Goal: Task Accomplishment & Management: Use online tool/utility

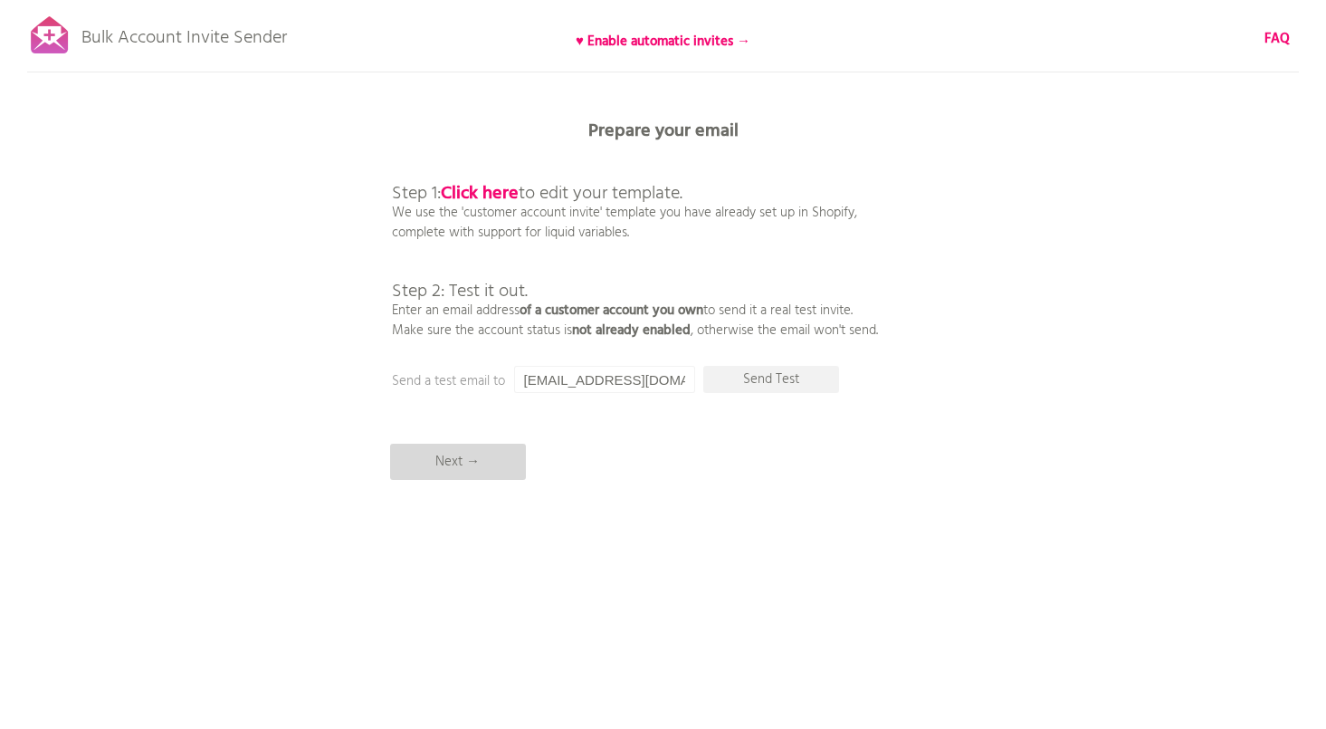
click at [455, 458] on p "Next →" at bounding box center [458, 461] width 136 height 36
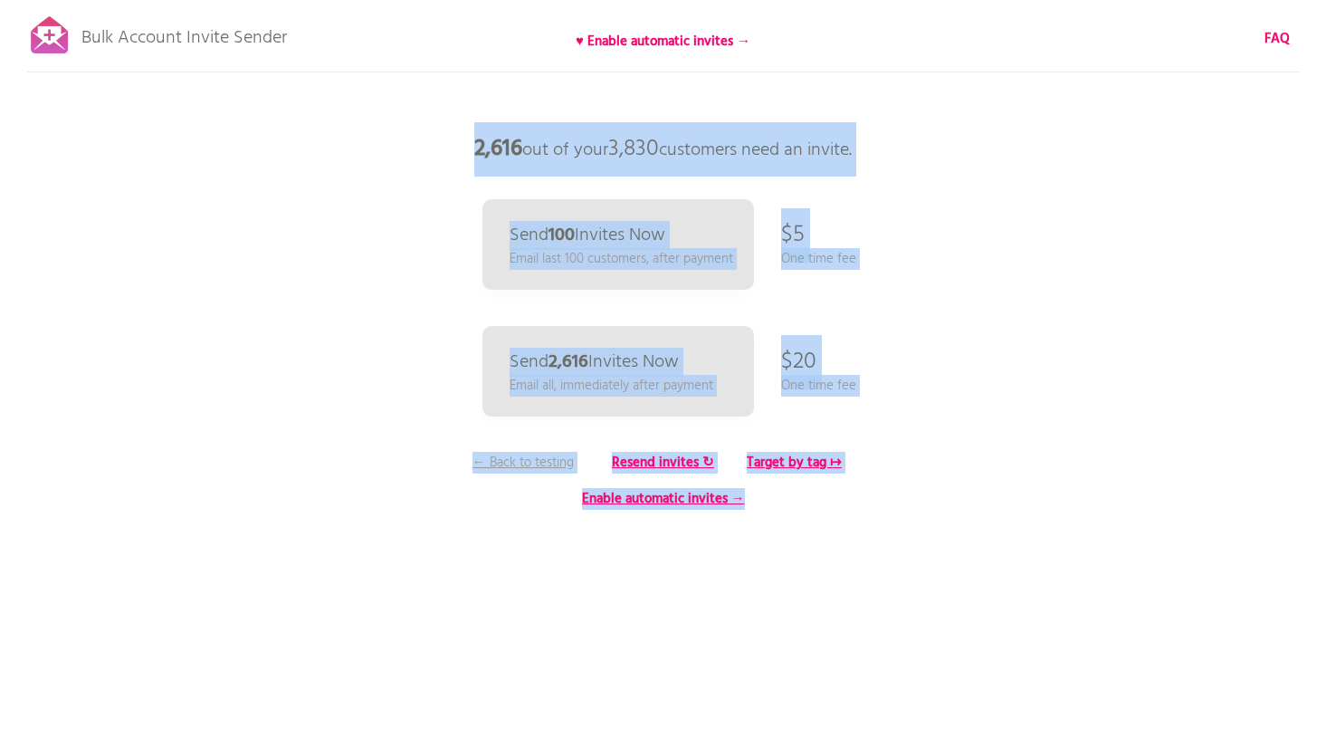
drag, startPoint x: 393, startPoint y: 148, endPoint x: 856, endPoint y: 513, distance: 589.7
click at [856, 513] on div "Bulk Account Invite Sender ♥ Enable automatic invites → FAQ Synced all customer…" at bounding box center [663, 317] width 1326 height 634
copy div "2,616 out of your 3,830 customers need an invite. Send 100 Invites Now Email la…"
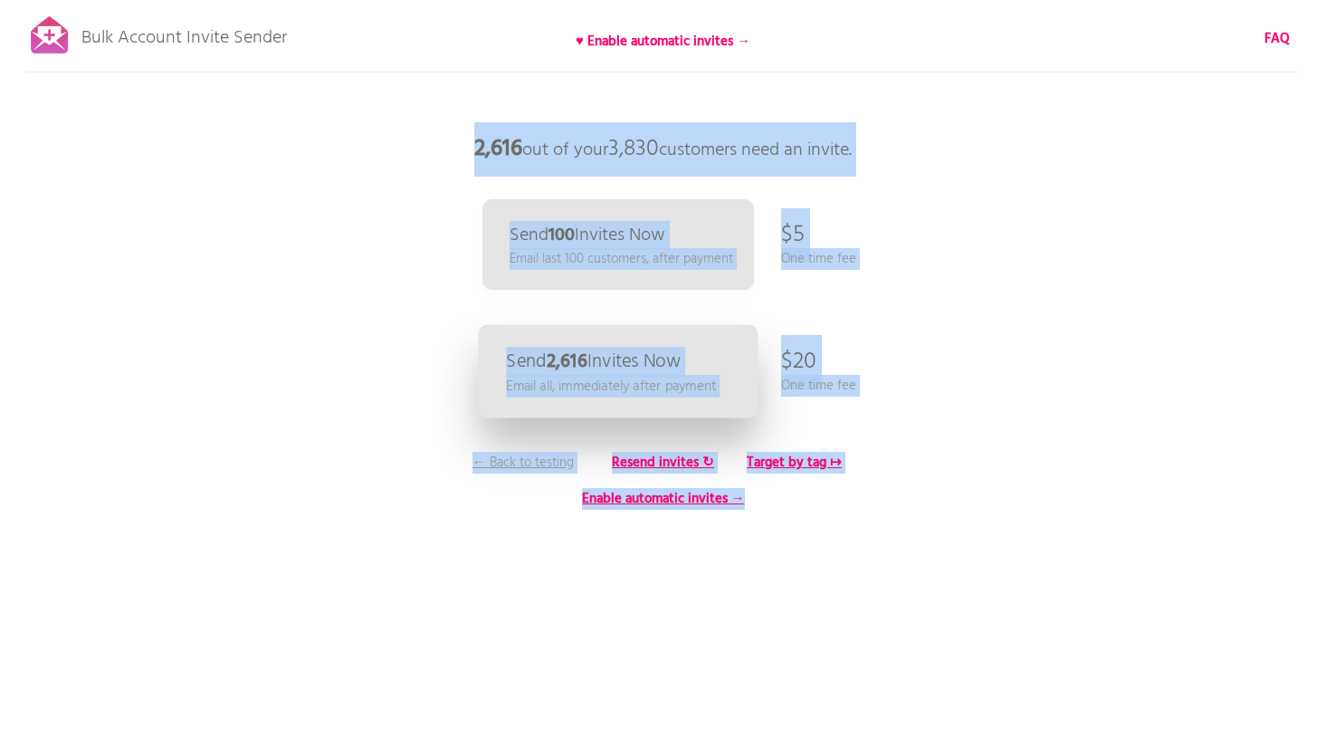
click at [622, 345] on link "Send 2,616 Invites Now Email all, immediately after payment" at bounding box center [618, 371] width 280 height 93
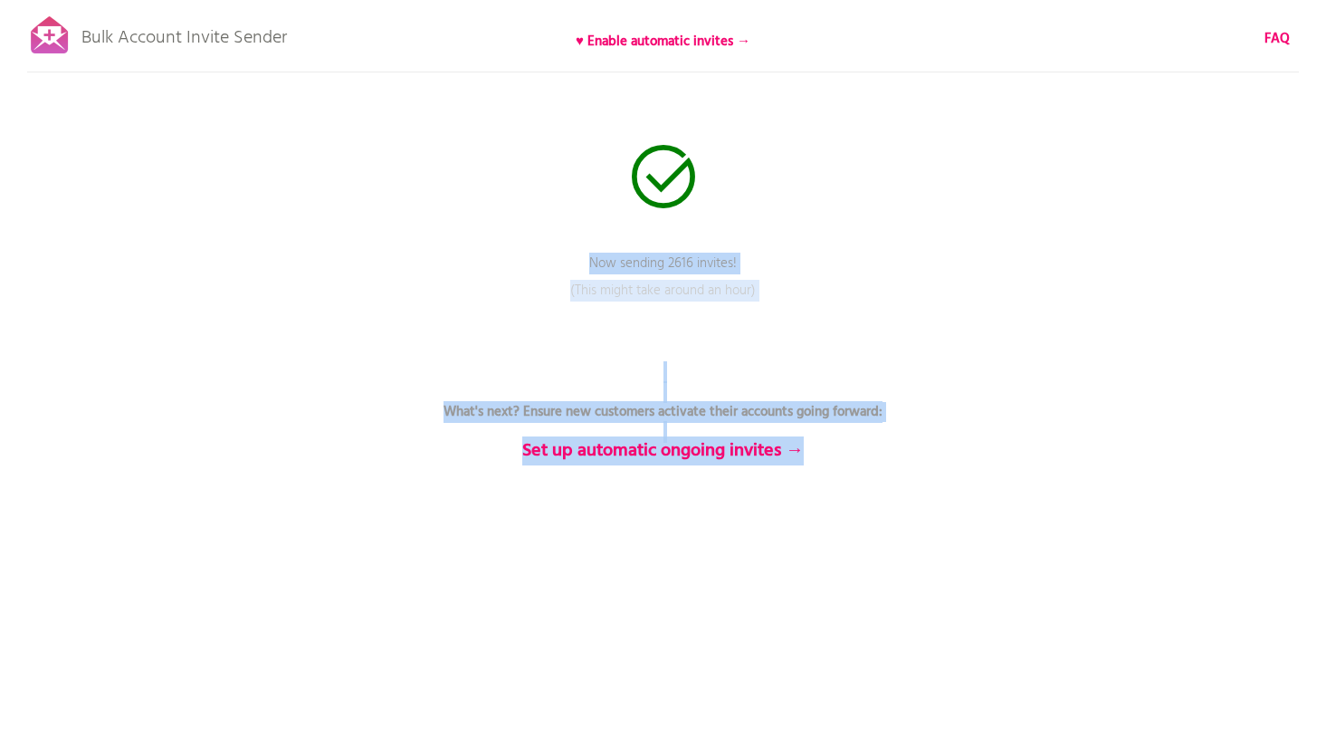
drag, startPoint x: 949, startPoint y: 450, endPoint x: 860, endPoint y: 225, distance: 241.7
click at [860, 225] on div "Bulk Account Invite Sender ♥ Enable automatic invites → FAQ Now sending 2616 in…" at bounding box center [663, 317] width 1326 height 634
copy div "Now sending 2616 invites! Pause sending (This might take around an hour) What's…"
click at [758, 376] on p "What's next? Ensure new customers activate their accounts going forward: Set up…" at bounding box center [663, 411] width 543 height 98
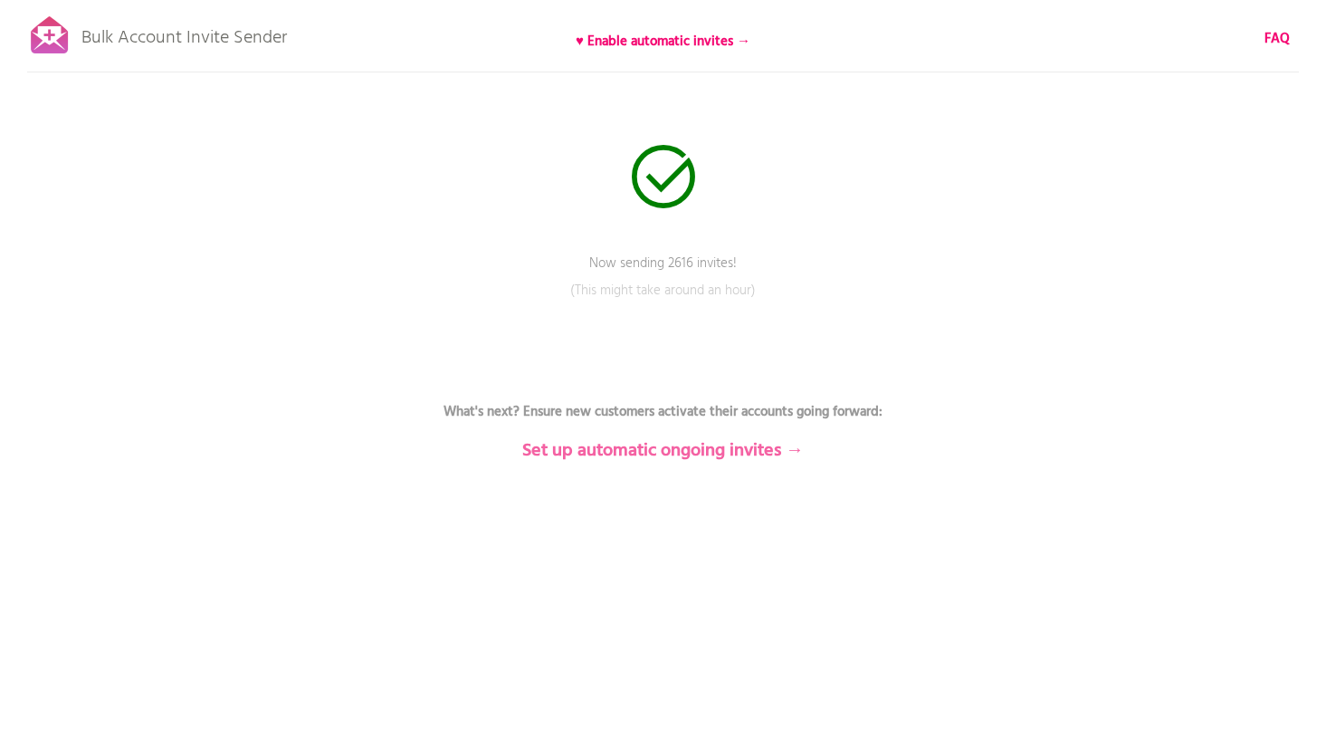
click at [686, 459] on b "Set up automatic ongoing invites →" at bounding box center [662, 450] width 281 height 29
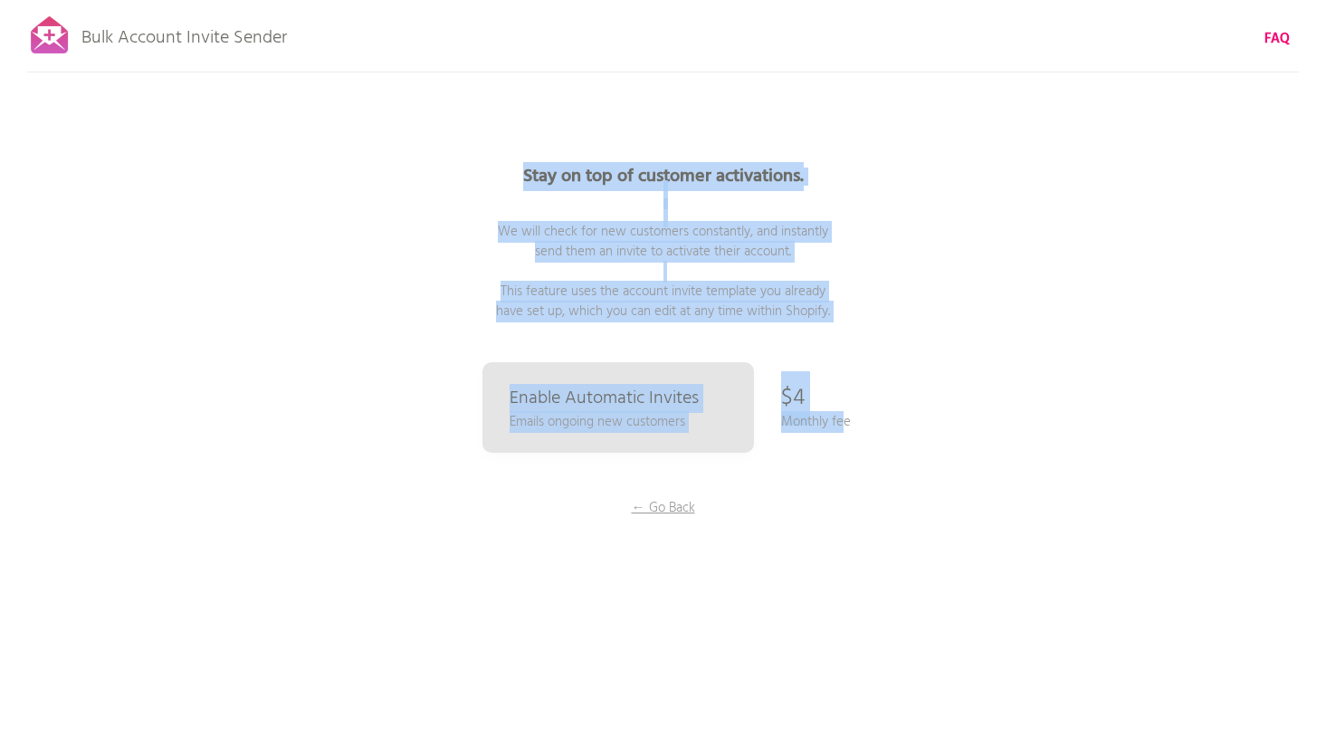
drag, startPoint x: 485, startPoint y: 161, endPoint x: 843, endPoint y: 426, distance: 445.1
click at [843, 426] on div "Stay on top of customer activations. We will check for new customers constantly…" at bounding box center [663, 362] width 905 height 724
copy div "Stay on top of customer activations. We will check for new customers constantly…"
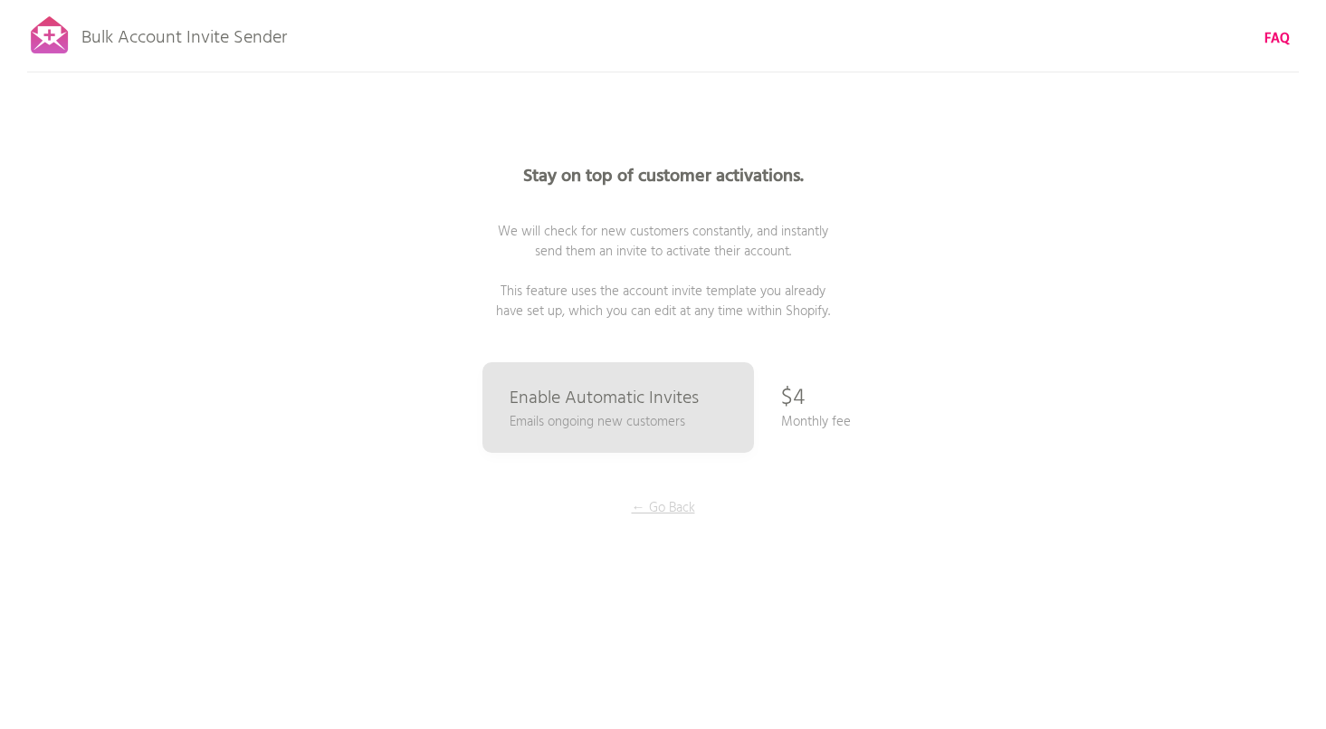
click at [673, 503] on p "← Go Back" at bounding box center [664, 508] width 136 height 20
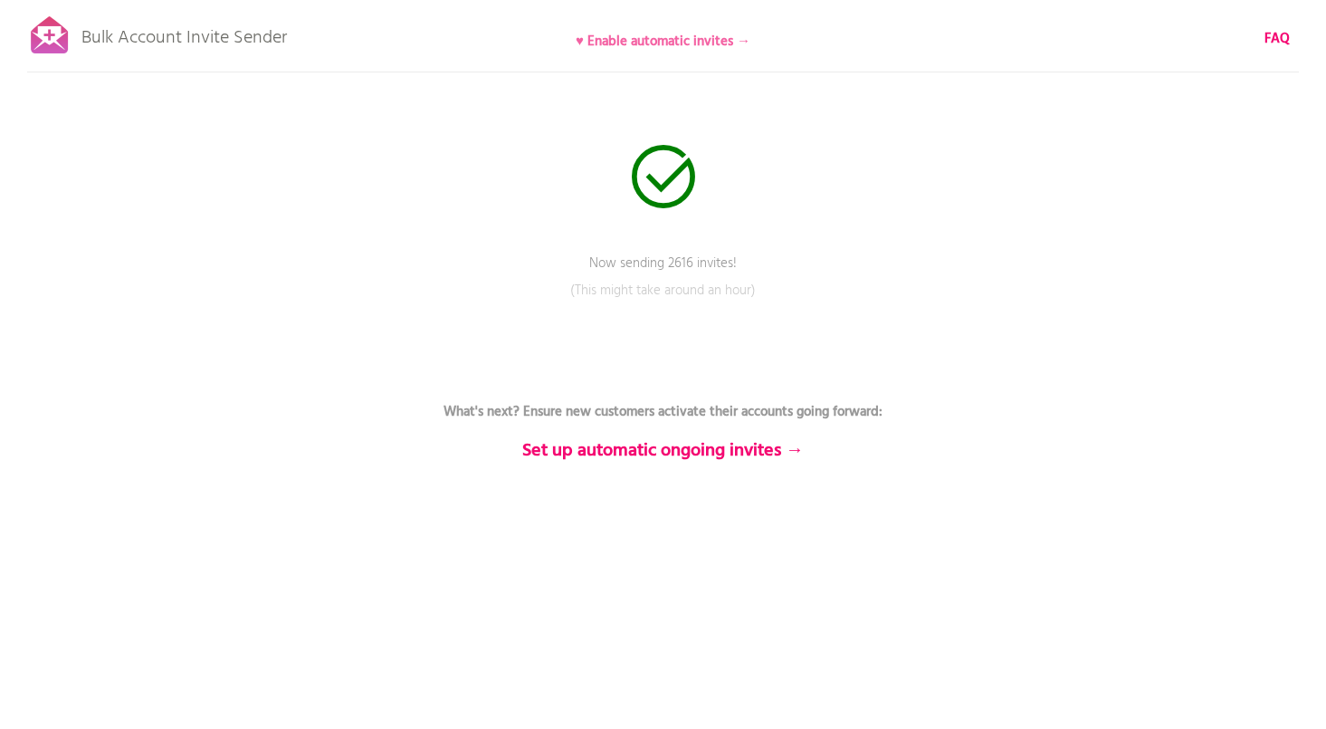
click at [694, 42] on b "♥ Enable automatic invites →" at bounding box center [663, 42] width 175 height 22
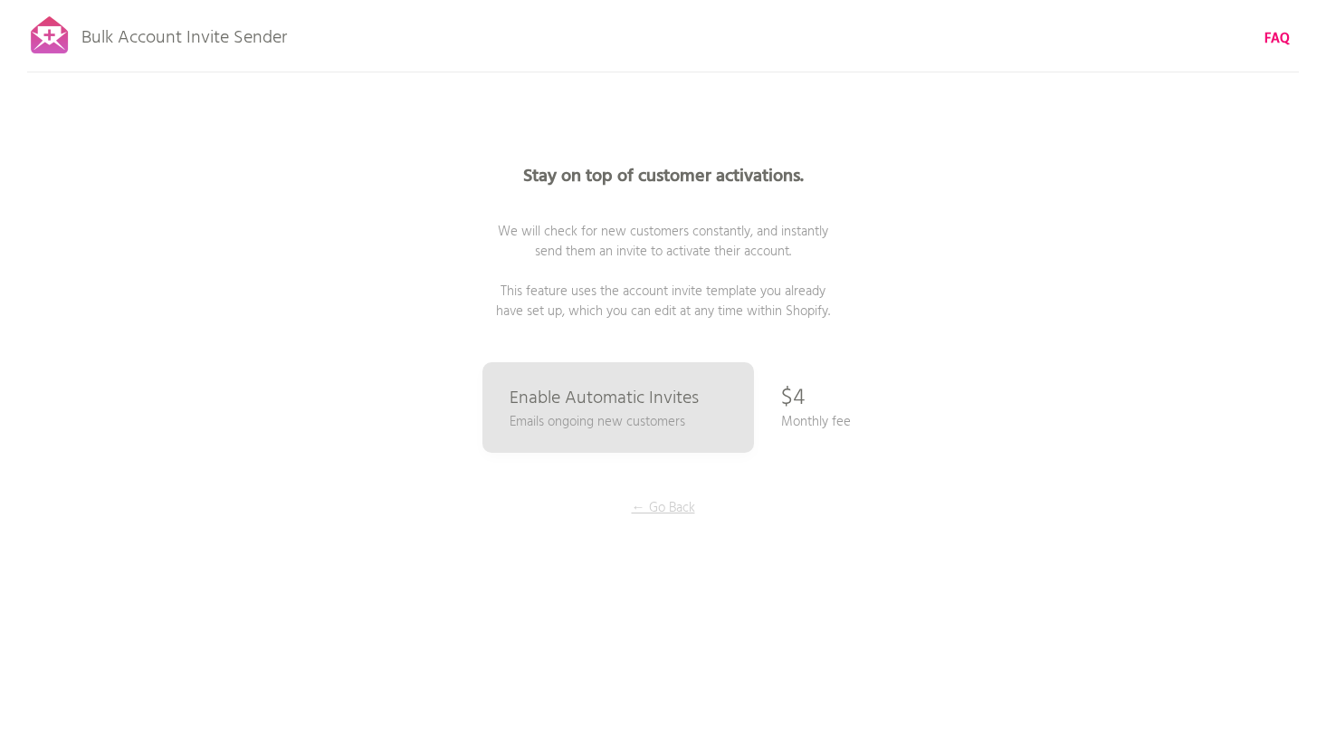
click at [653, 503] on p "← Go Back" at bounding box center [664, 508] width 136 height 20
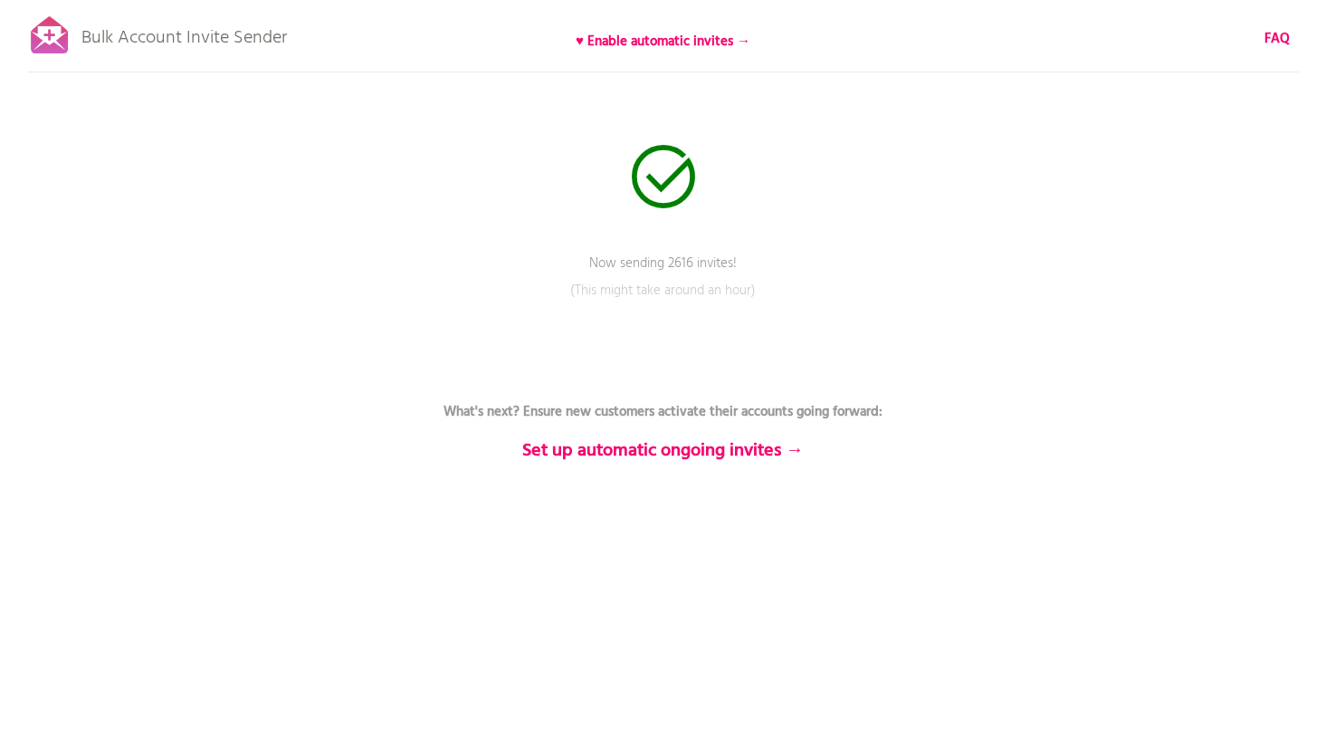
click at [60, 38] on div at bounding box center [49, 35] width 45 height 45
